Goal: Information Seeking & Learning: Learn about a topic

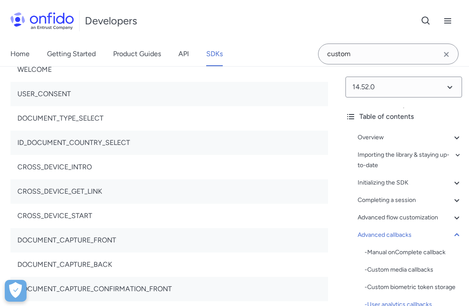
scroll to position [21178, 0]
drag, startPoint x: 190, startPoint y: 133, endPoint x: 113, endPoint y: 135, distance: 77.1
click at [113, 34] on li "properties {Object} : Event-specific properties" at bounding box center [178, 28] width 300 height 10
click at [127, 34] on li "properties {Object} : Event-specific properties" at bounding box center [178, 28] width 300 height 10
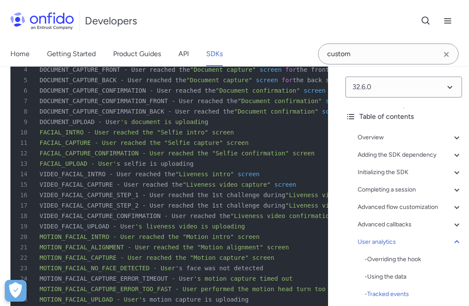
scroll to position [24152, 0]
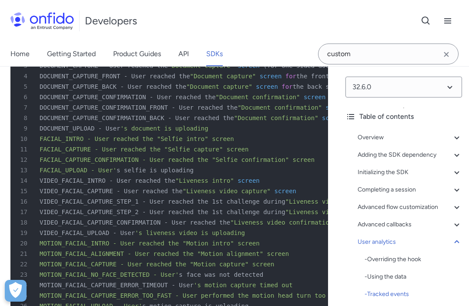
click at [109, 90] on span "DOCUMENT_CAPTURE_BACK - User reached the" at bounding box center [113, 86] width 147 height 7
click at [111, 80] on span "DOCUMENT_CAPTURE_FRONT - User reached the" at bounding box center [115, 76] width 151 height 7
click at [105, 90] on span "DOCUMENT_CAPTURE_BACK - User reached the" at bounding box center [113, 86] width 147 height 7
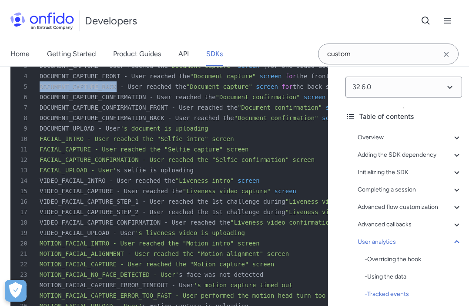
click at [105, 90] on span "DOCUMENT_CAPTURE_BACK - User reached the" at bounding box center [113, 86] width 147 height 7
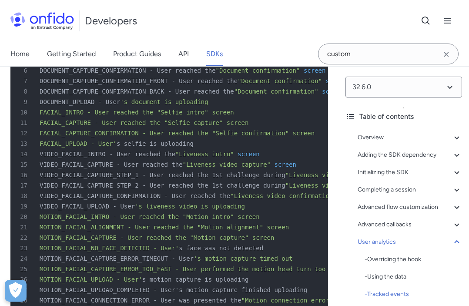
scroll to position [24137, 0]
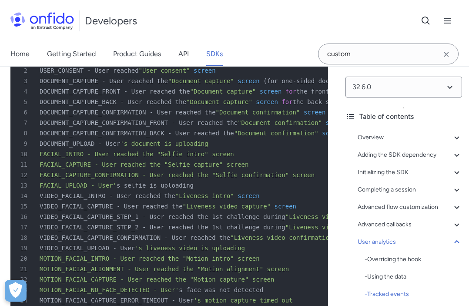
click at [104, 116] on span "DOCUMENT_CAPTURE_CONFIRMATION - User reached the" at bounding box center [128, 112] width 176 height 7
click at [87, 95] on span "DOCUMENT_CAPTURE_FRONT - User reached the" at bounding box center [115, 91] width 151 height 7
click at [84, 84] on span "DOCUMENT_CAPTURE - User reached the" at bounding box center [104, 80] width 128 height 7
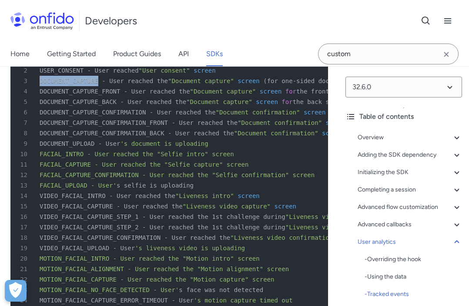
click at [84, 84] on span "DOCUMENT_CAPTURE - User reached the" at bounding box center [104, 80] width 128 height 7
click at [88, 95] on span "DOCUMENT_CAPTURE_FRONT - User reached the" at bounding box center [115, 91] width 151 height 7
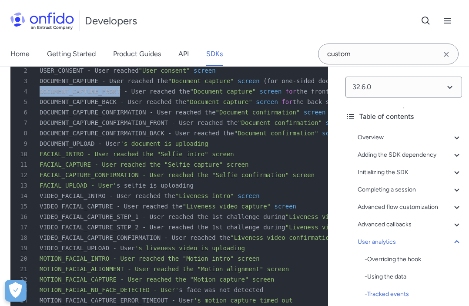
click at [88, 95] on span "DOCUMENT_CAPTURE_FRONT - User reached the" at bounding box center [115, 91] width 151 height 7
click at [91, 105] on span "DOCUMENT_CAPTURE_BACK - User reached the" at bounding box center [113, 101] width 147 height 7
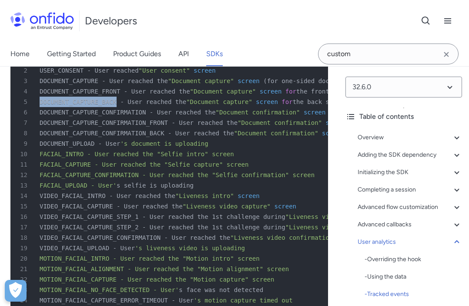
click at [91, 105] on span "DOCUMENT_CAPTURE_BACK - User reached the" at bounding box center [113, 101] width 147 height 7
click at [105, 116] on span "DOCUMENT_CAPTURE_CONFIRMATION - User reached the" at bounding box center [128, 112] width 176 height 7
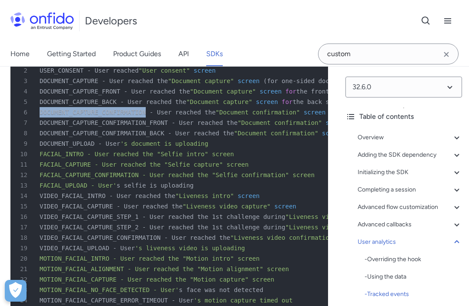
click at [105, 116] on span "DOCUMENT_CAPTURE_CONFIRMATION - User reached the" at bounding box center [128, 112] width 176 height 7
click at [115, 126] on span "DOCUMENT_CAPTURE_CONFIRMATION_FRONT - User reached the" at bounding box center [139, 122] width 198 height 7
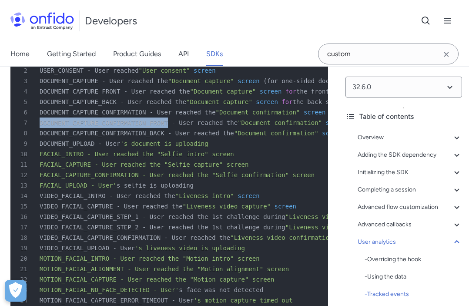
click at [115, 126] on span "DOCUMENT_CAPTURE_CONFIRMATION_FRONT - User reached the" at bounding box center [139, 122] width 198 height 7
click at [122, 137] on span "DOCUMENT_CAPTURE_CONFIRMATION_BACK - User reached the" at bounding box center [137, 133] width 195 height 7
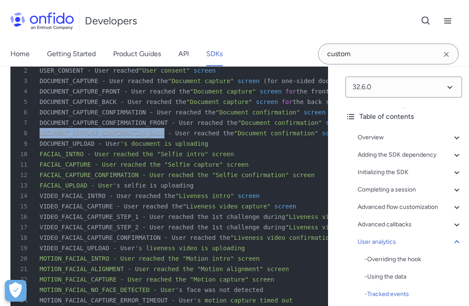
click at [122, 137] on span "DOCUMENT_CAPTURE_CONFIRMATION_BACK - User reached the" at bounding box center [137, 133] width 195 height 7
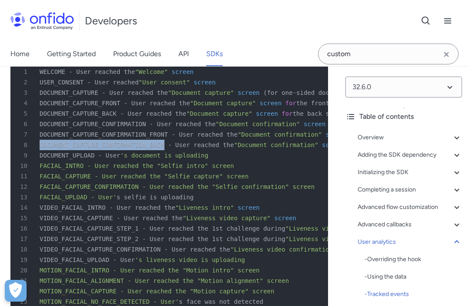
scroll to position [24114, 0]
